Goal: Task Accomplishment & Management: Use online tool/utility

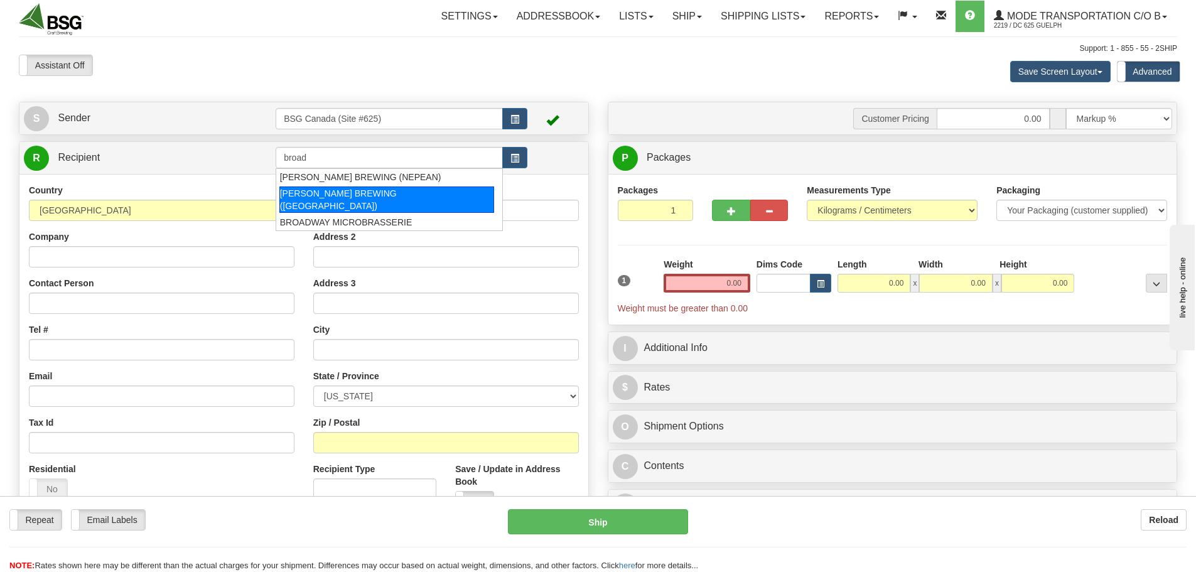
click at [385, 189] on div "[PERSON_NAME] BREWING ([GEOGRAPHIC_DATA])" at bounding box center [386, 199] width 215 height 26
type input "[PERSON_NAME] BREWING ([GEOGRAPHIC_DATA])"
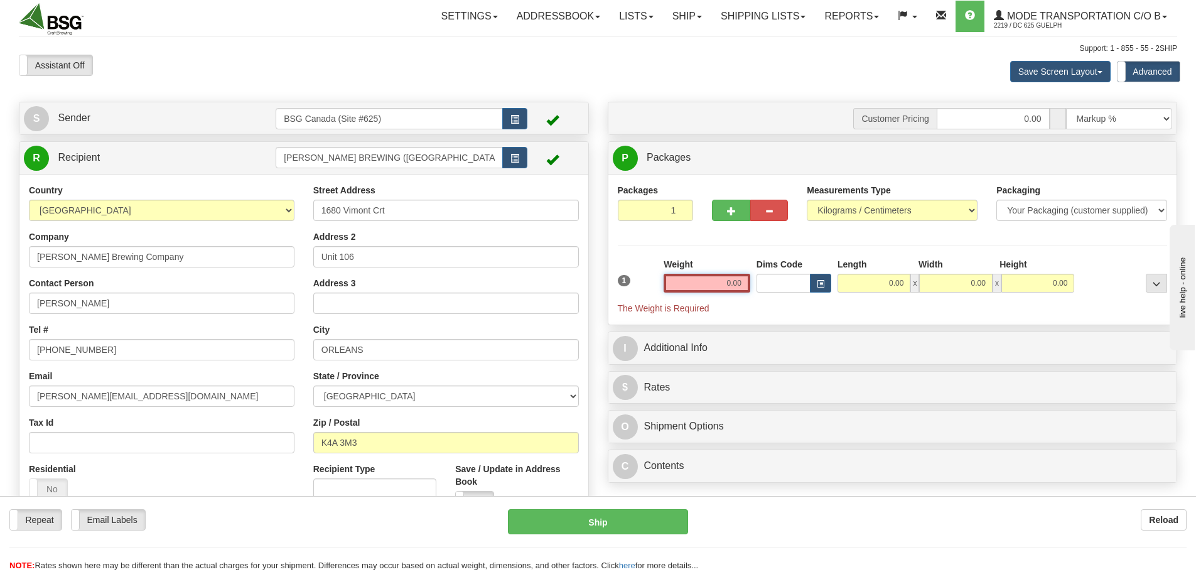
drag, startPoint x: 720, startPoint y: 284, endPoint x: 835, endPoint y: 288, distance: 115.6
click at [835, 288] on div "1 Weight 0.00 Dims Code 0.00" at bounding box center [892, 286] width 556 height 56
paste input "10.5151"
type input "10.52"
click at [879, 289] on input "0.00" at bounding box center [873, 283] width 73 height 19
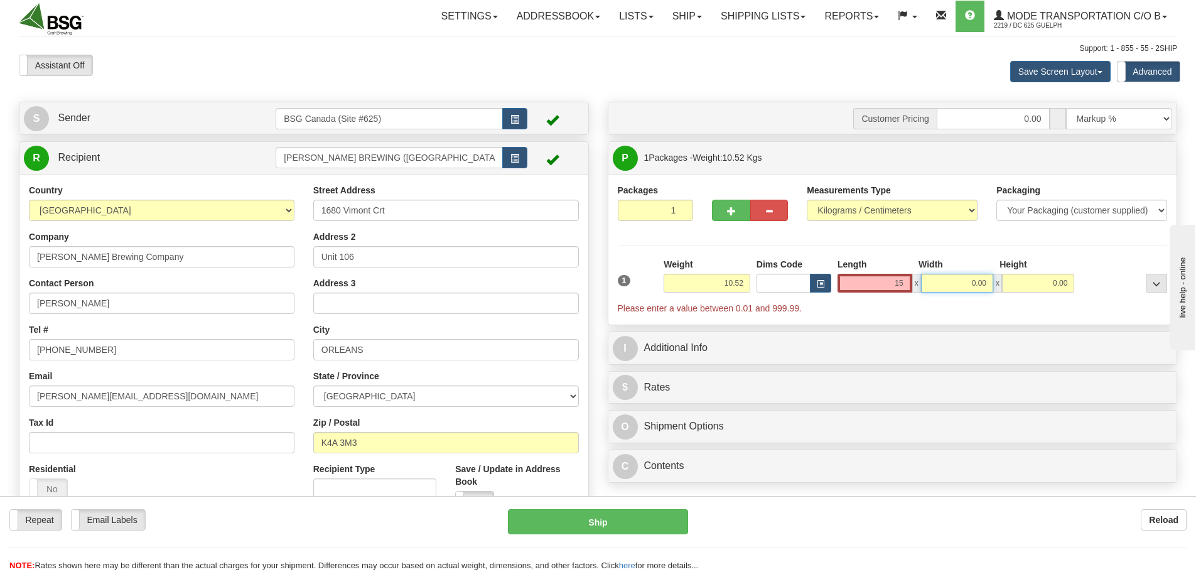
type input "15.00"
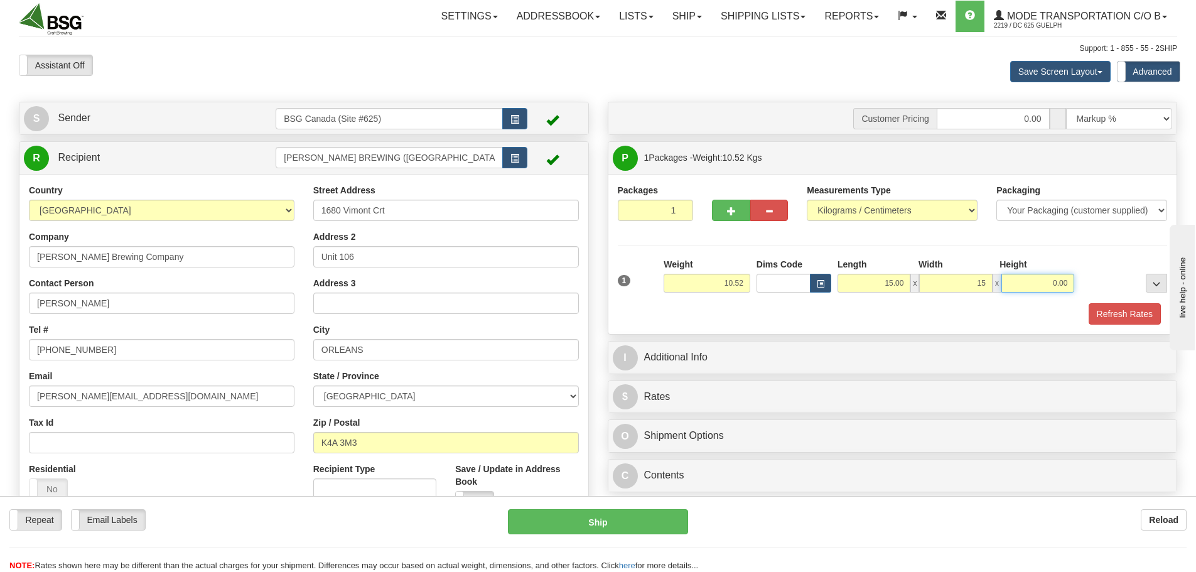
type input "15.00"
click at [1110, 311] on button "Refresh Rates" at bounding box center [1124, 313] width 72 height 21
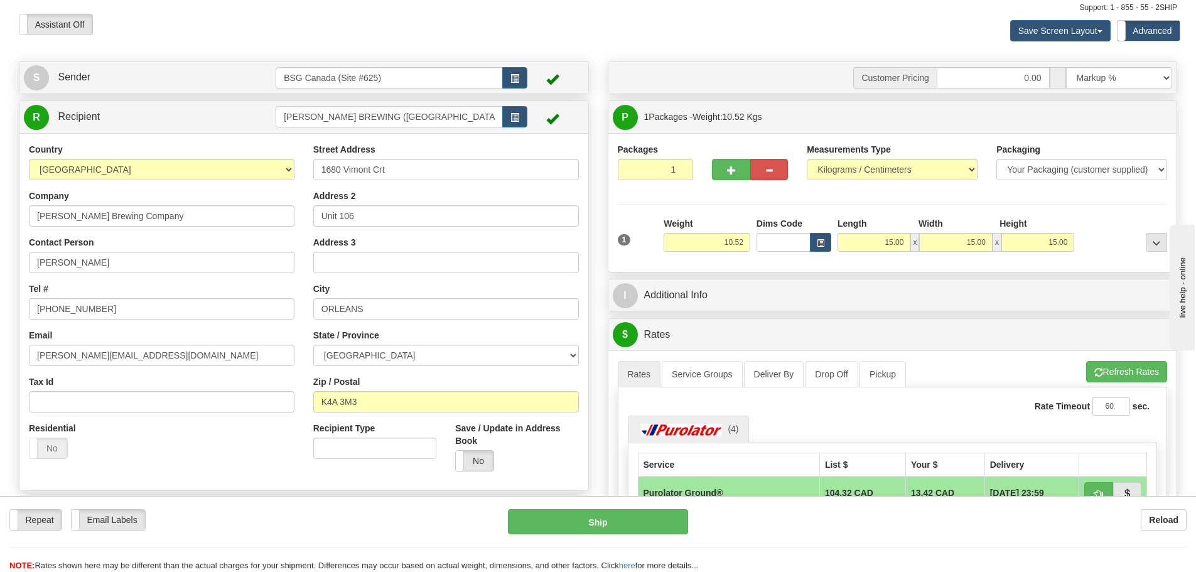
scroll to position [63, 0]
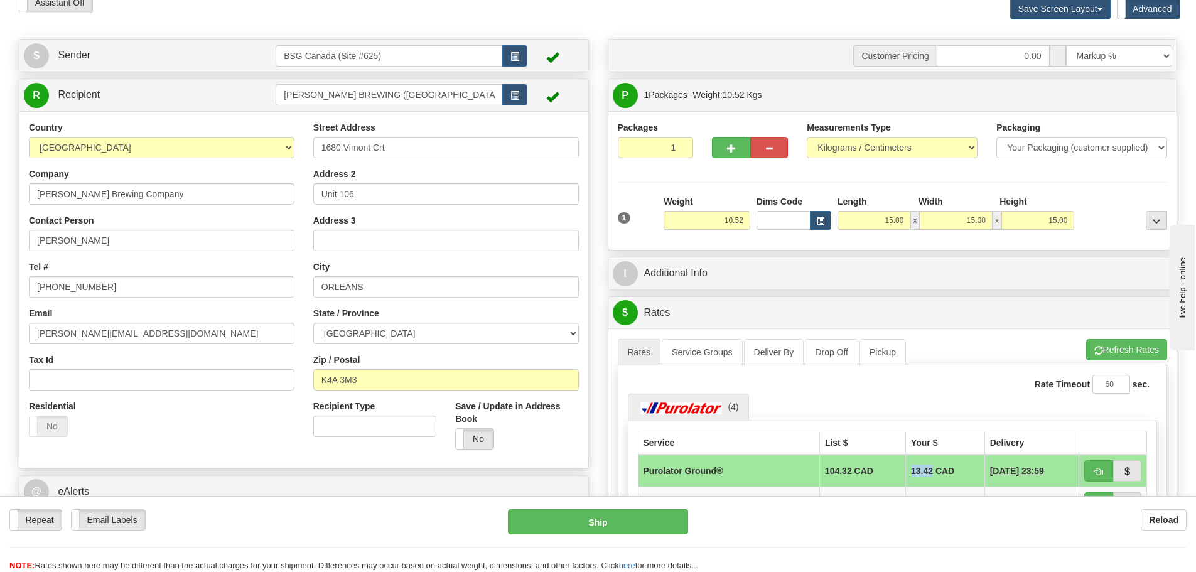
drag, startPoint x: 899, startPoint y: 469, endPoint x: 919, endPoint y: 469, distance: 20.1
click at [919, 469] on td "13.42 CAD" at bounding box center [944, 470] width 79 height 33
copy td "13.42"
